Goal: Obtain resource: Obtain resource

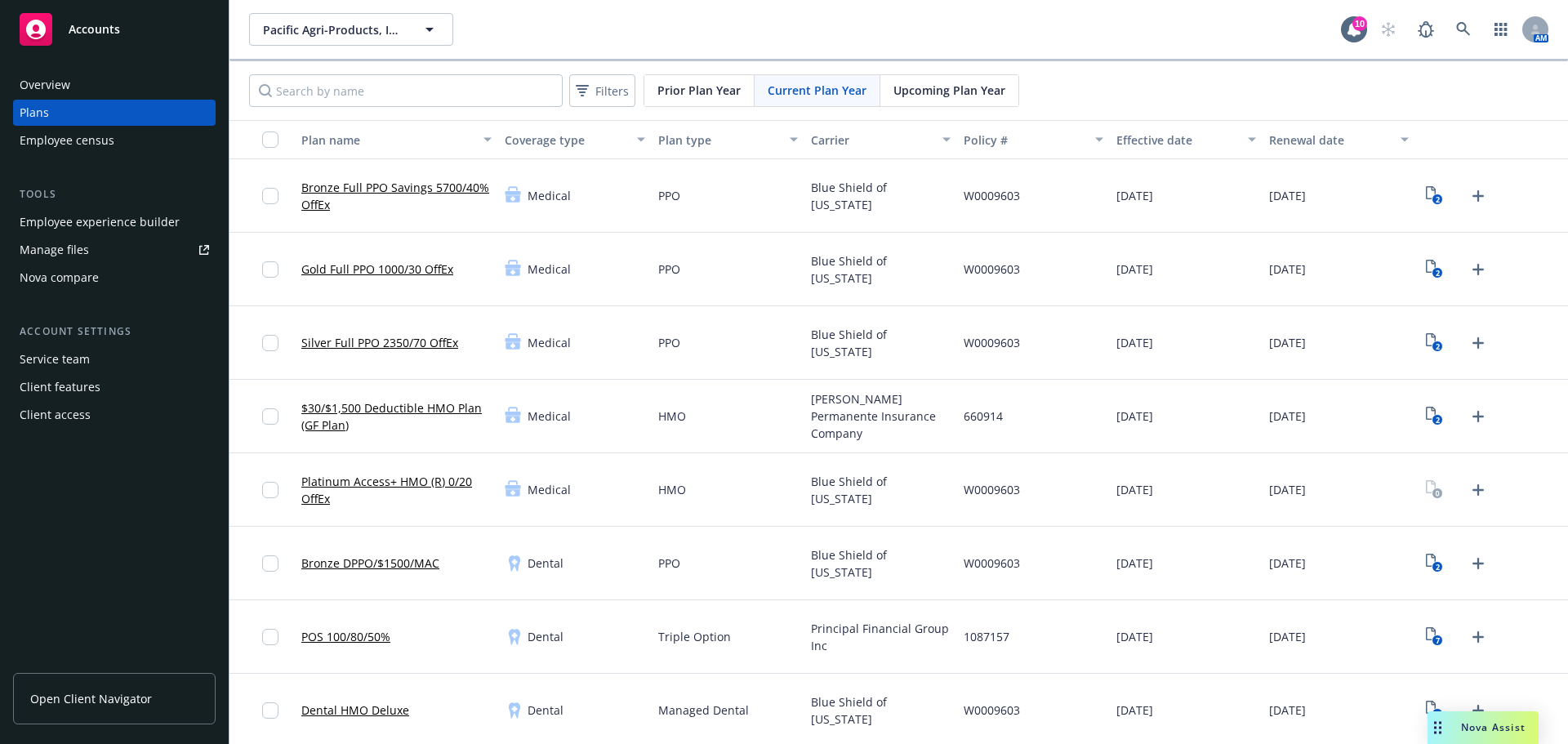
click at [58, 252] on div "Manage files" at bounding box center [54, 250] width 69 height 27
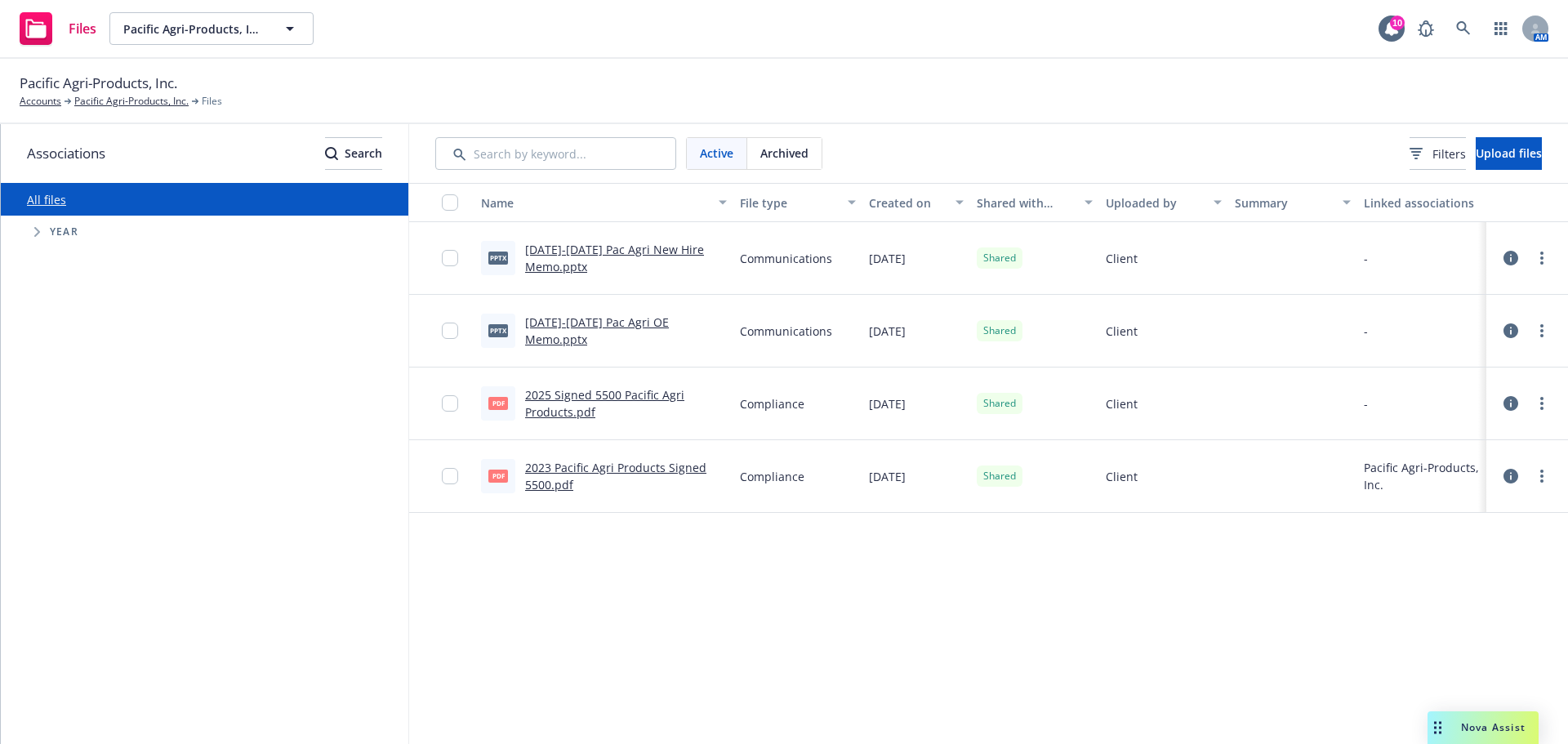
click at [42, 236] on span "Tree Example" at bounding box center [37, 232] width 26 height 27
click at [119, 98] on link "Pacific Agri-Products, Inc." at bounding box center [132, 101] width 115 height 15
